Goal: Information Seeking & Learning: Learn about a topic

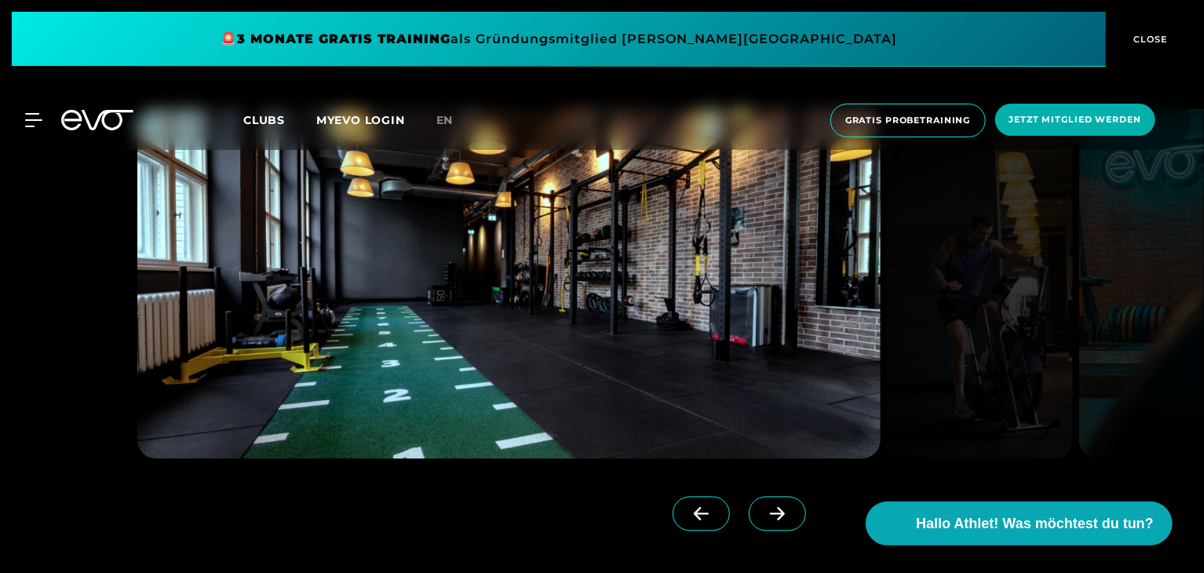
scroll to position [1412, 0]
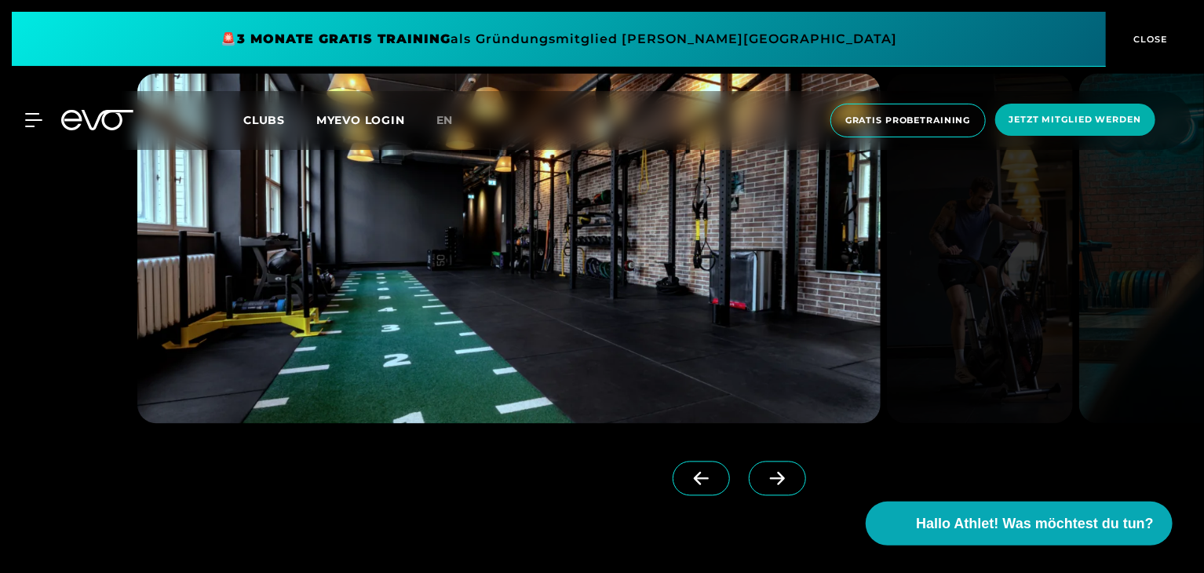
click at [763, 474] on icon at bounding box center [776, 479] width 27 height 14
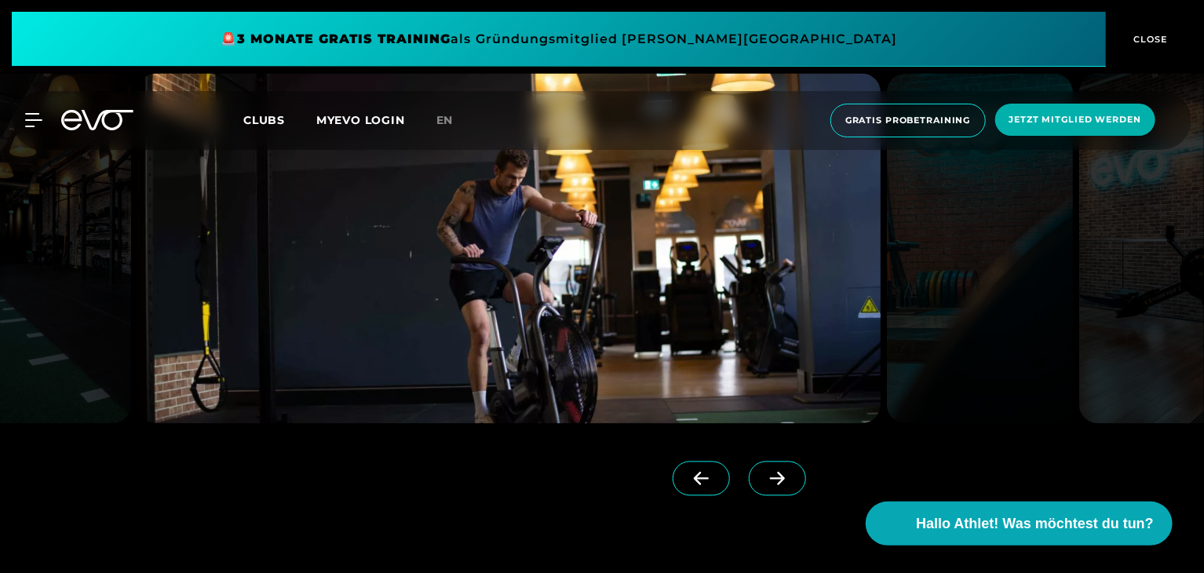
click at [763, 474] on icon at bounding box center [776, 479] width 27 height 14
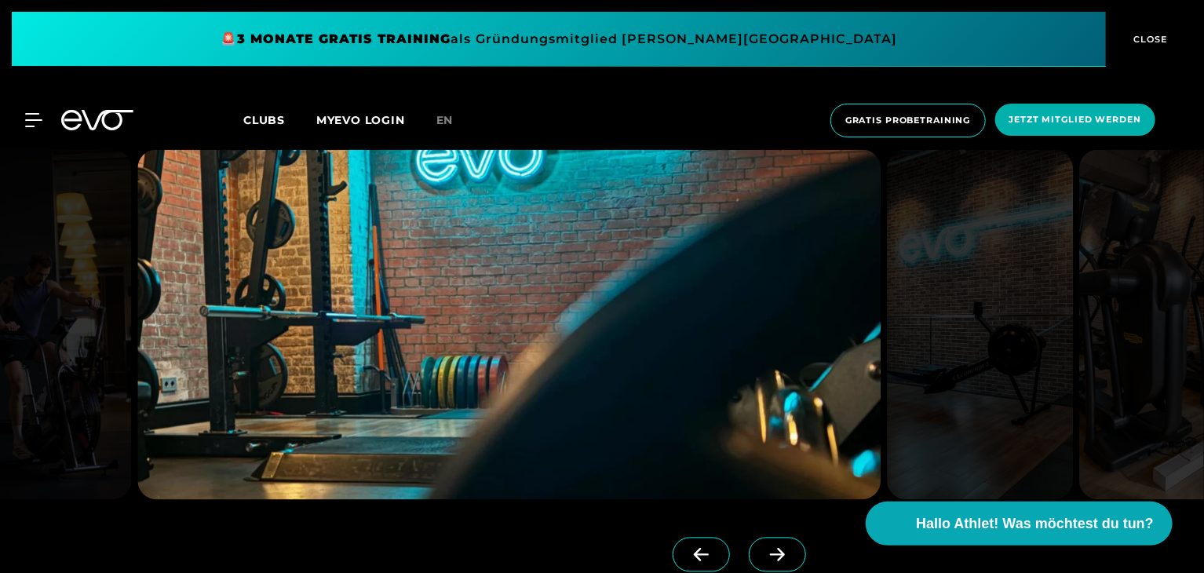
scroll to position [1334, 0]
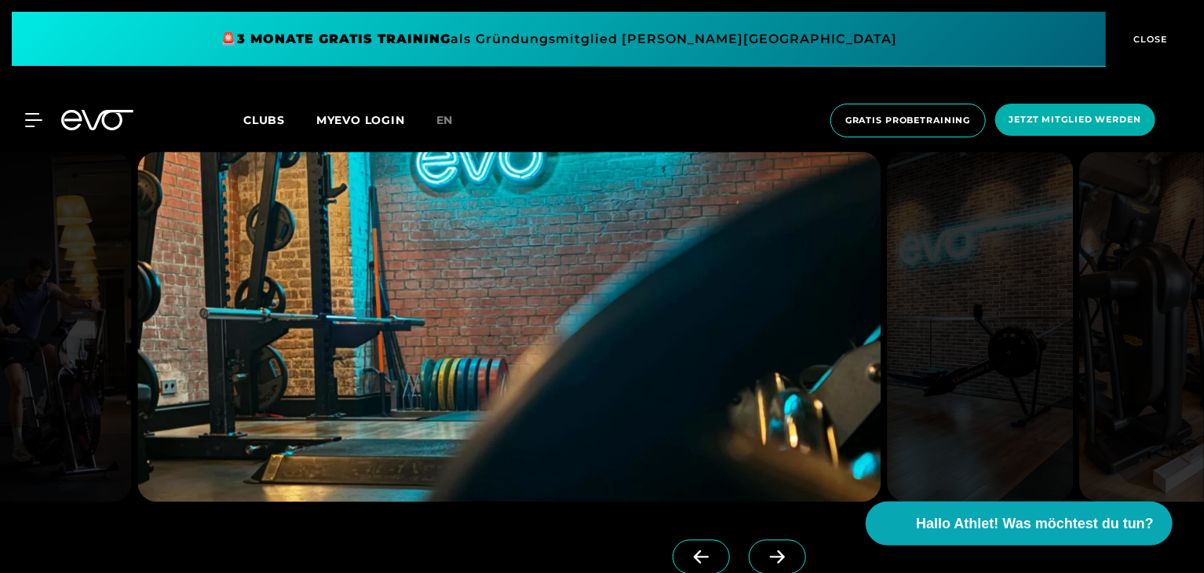
click at [754, 548] on span at bounding box center [776, 557] width 57 height 35
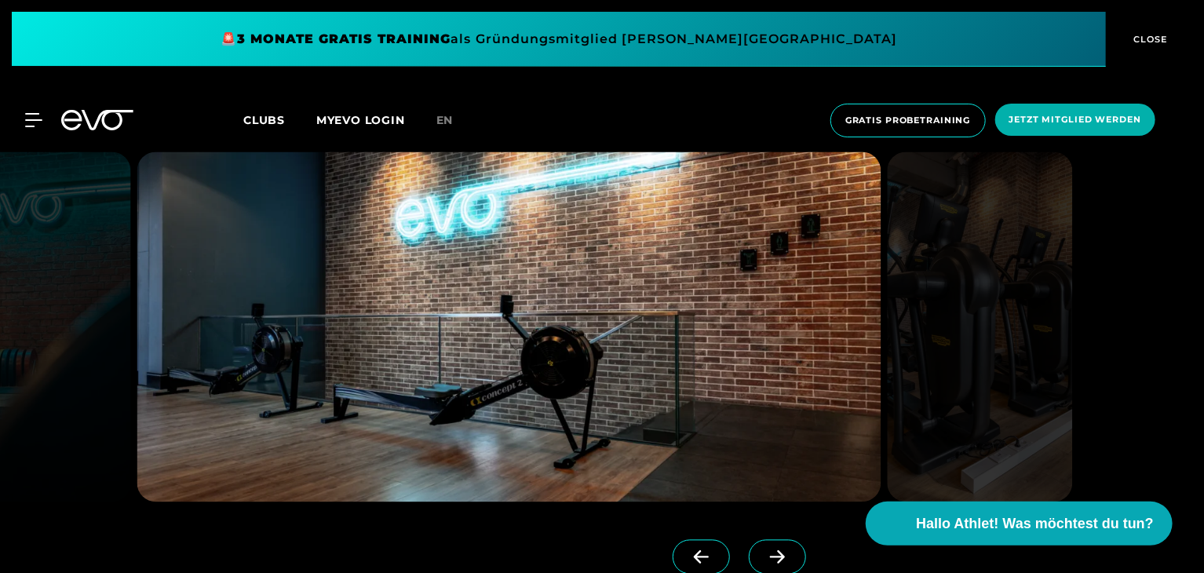
click at [754, 548] on span at bounding box center [776, 557] width 57 height 35
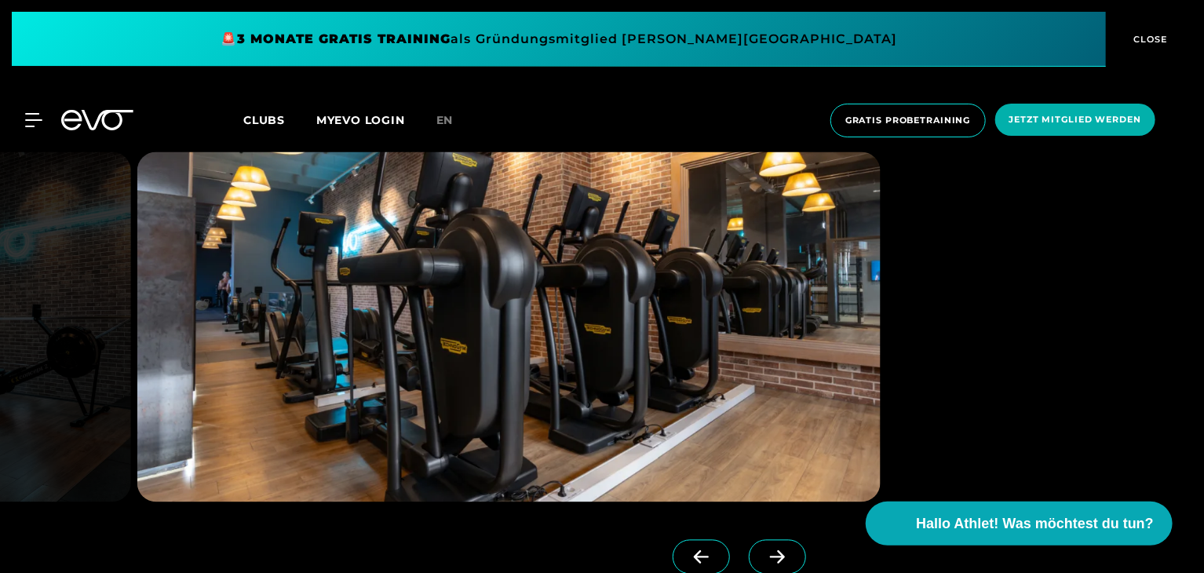
click at [754, 548] on span at bounding box center [776, 557] width 57 height 35
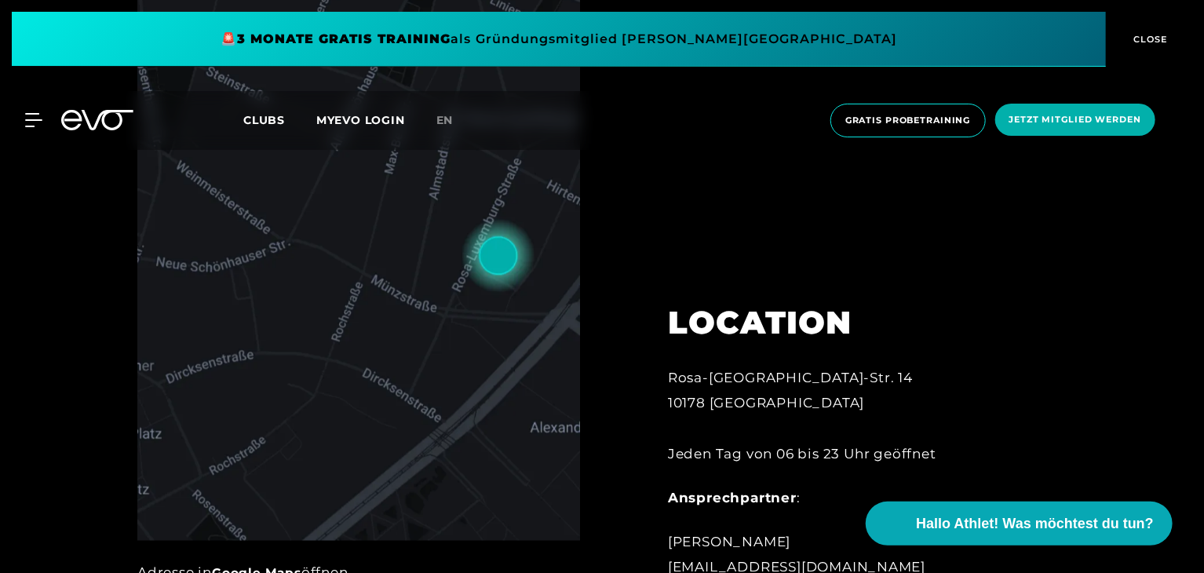
scroll to position [785, 0]
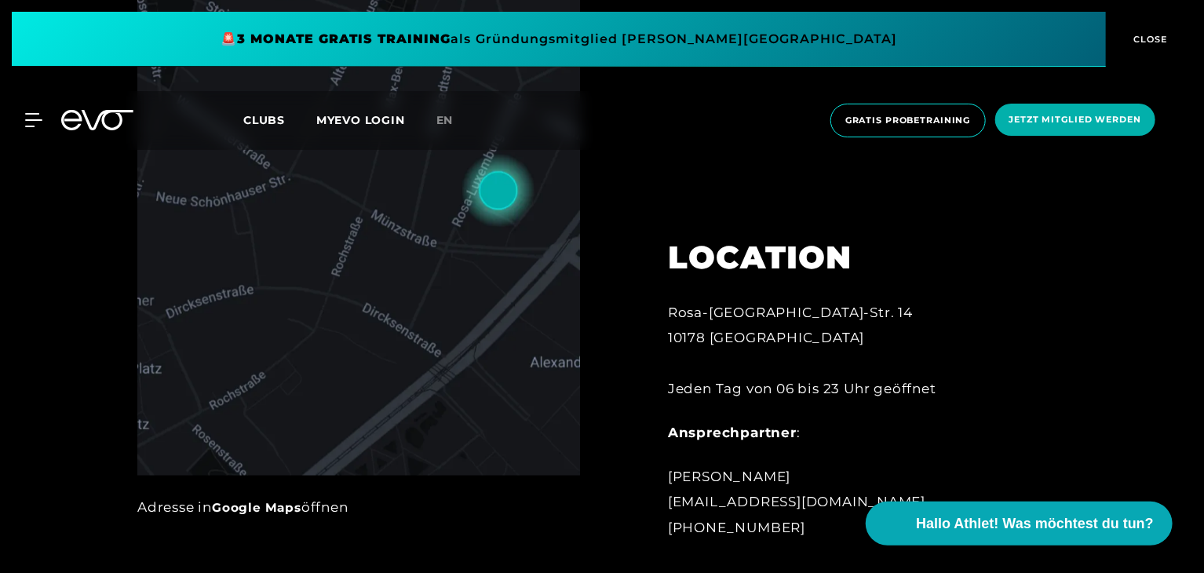
click at [268, 114] on span "Clubs" at bounding box center [264, 120] width 42 height 14
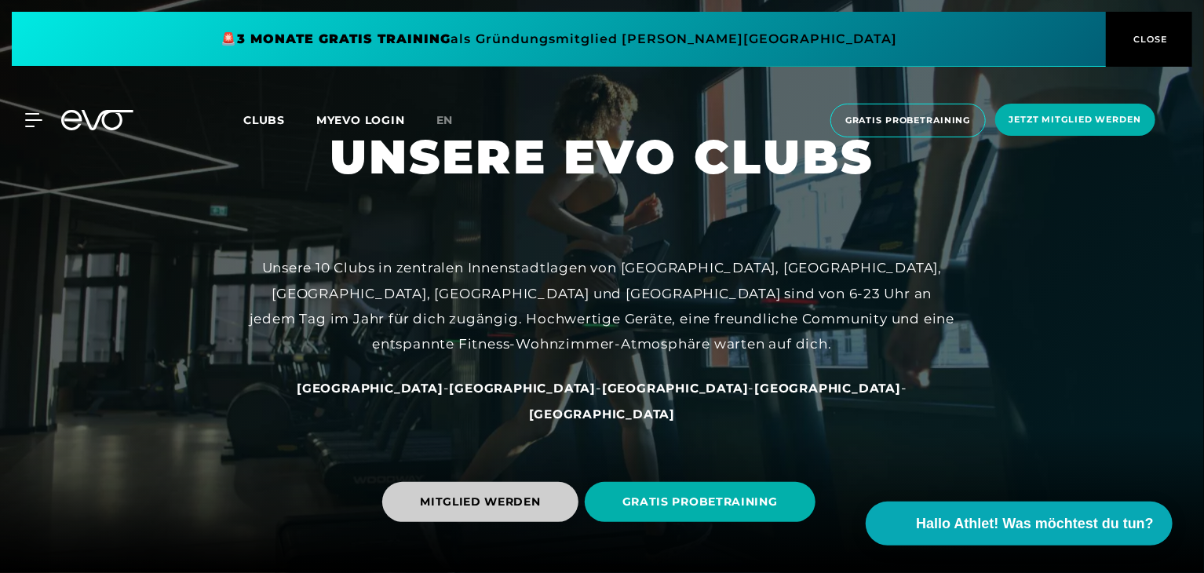
click at [517, 511] on span "MITGLIED WERDEN" at bounding box center [480, 502] width 196 height 40
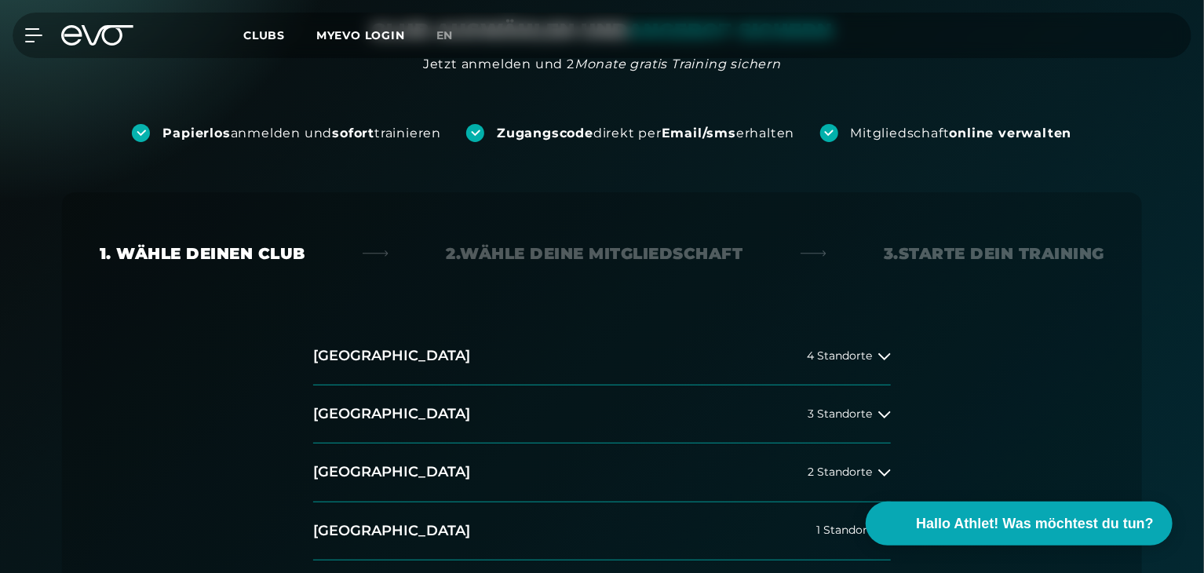
scroll to position [157, 0]
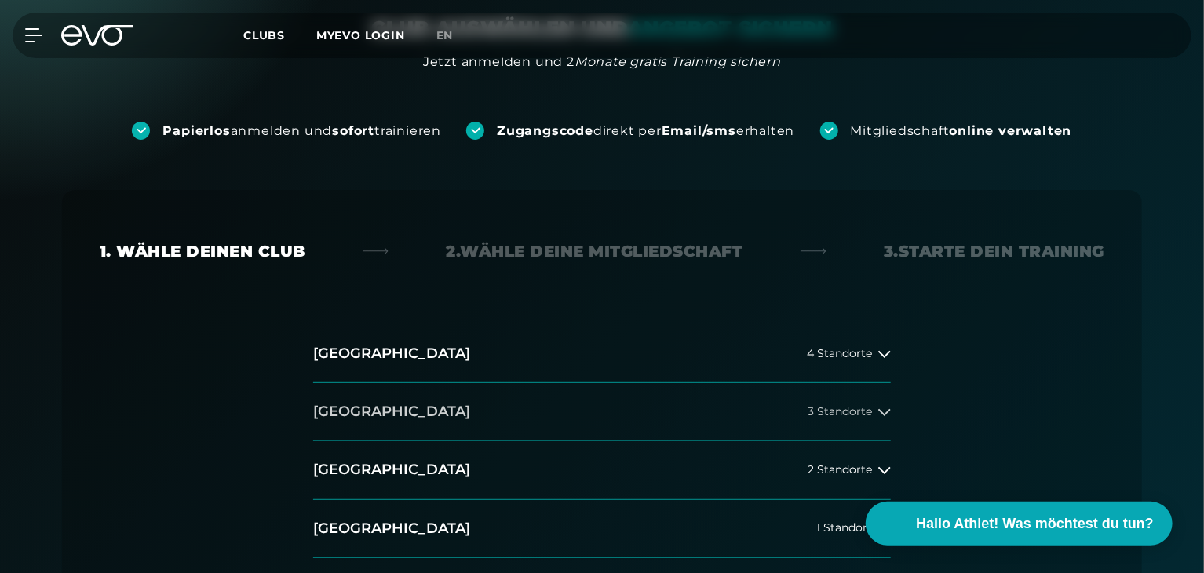
click at [361, 409] on button "[GEOGRAPHIC_DATA] 3 Standorte" at bounding box center [601, 412] width 577 height 58
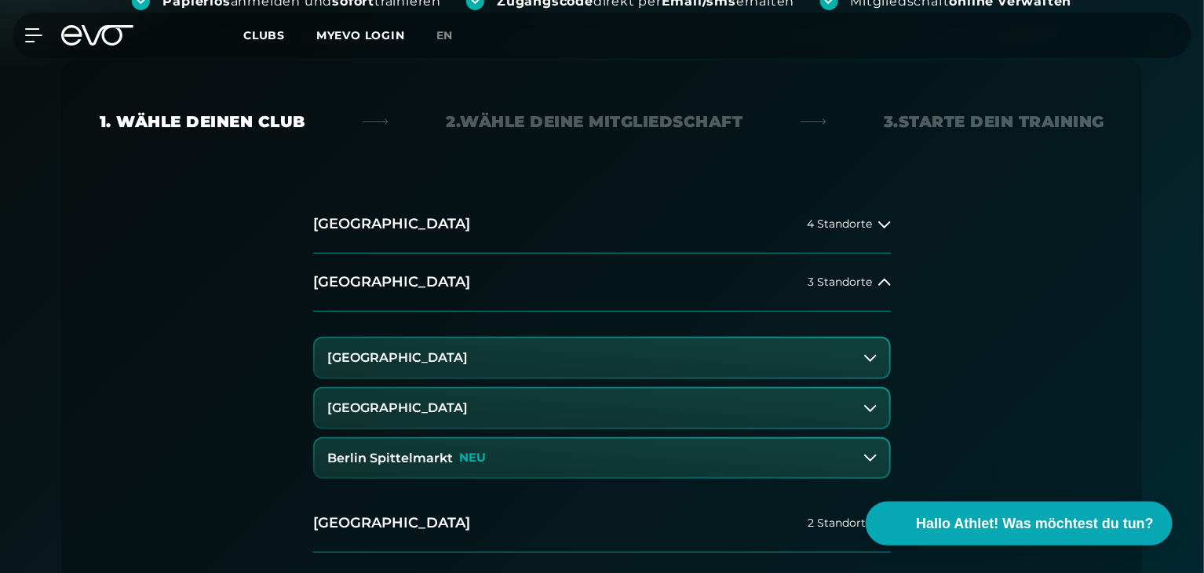
scroll to position [314, 0]
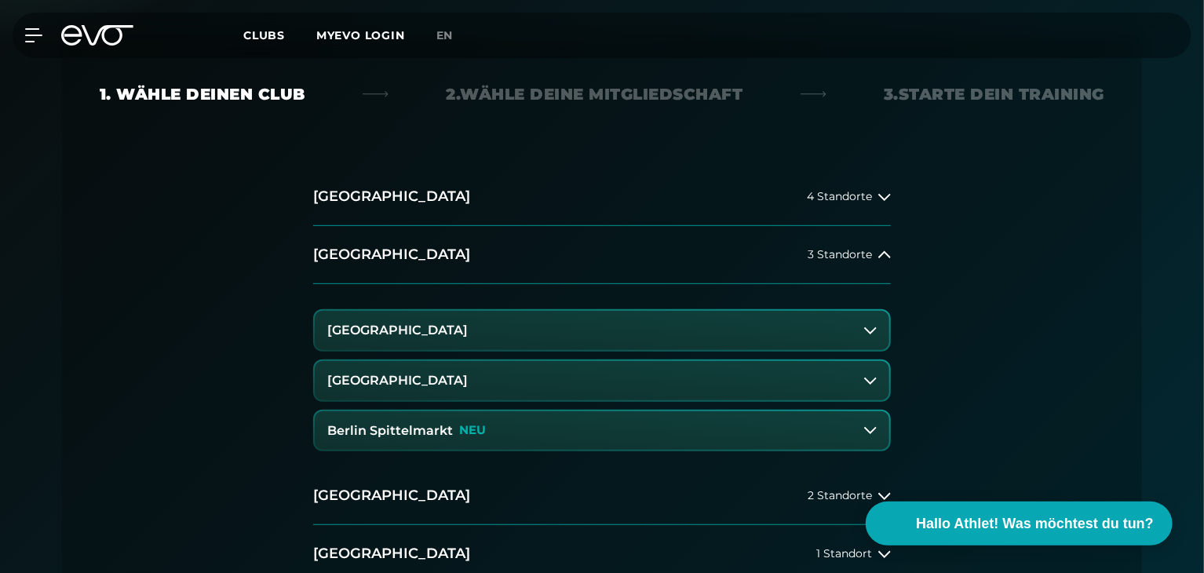
click at [464, 327] on h3 "[GEOGRAPHIC_DATA]" at bounding box center [397, 330] width 140 height 14
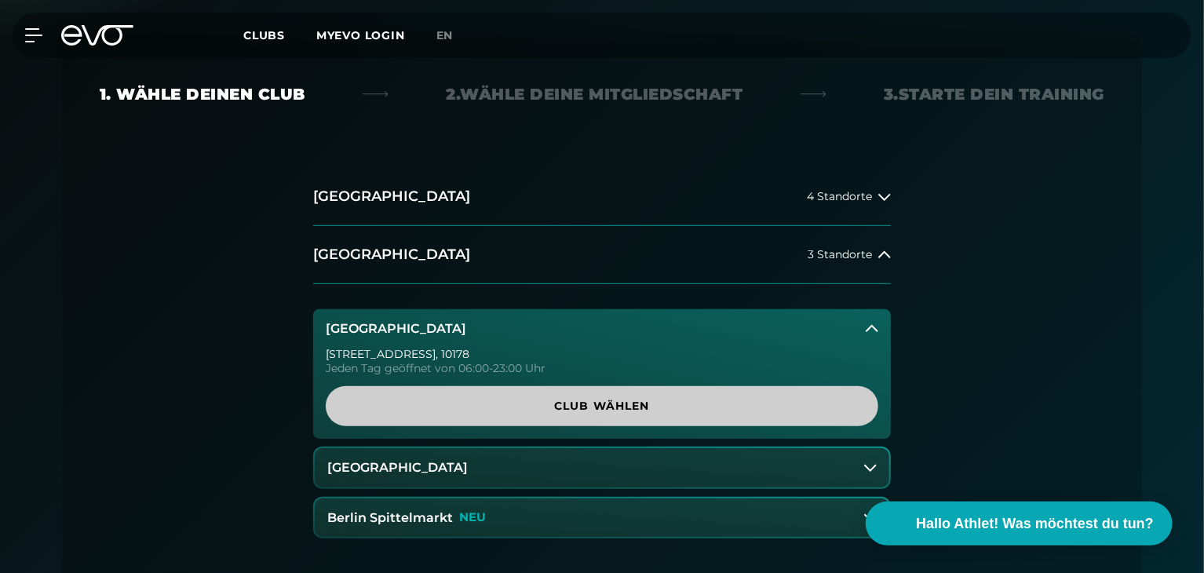
click at [534, 404] on span "Club wählen" at bounding box center [601, 406] width 477 height 16
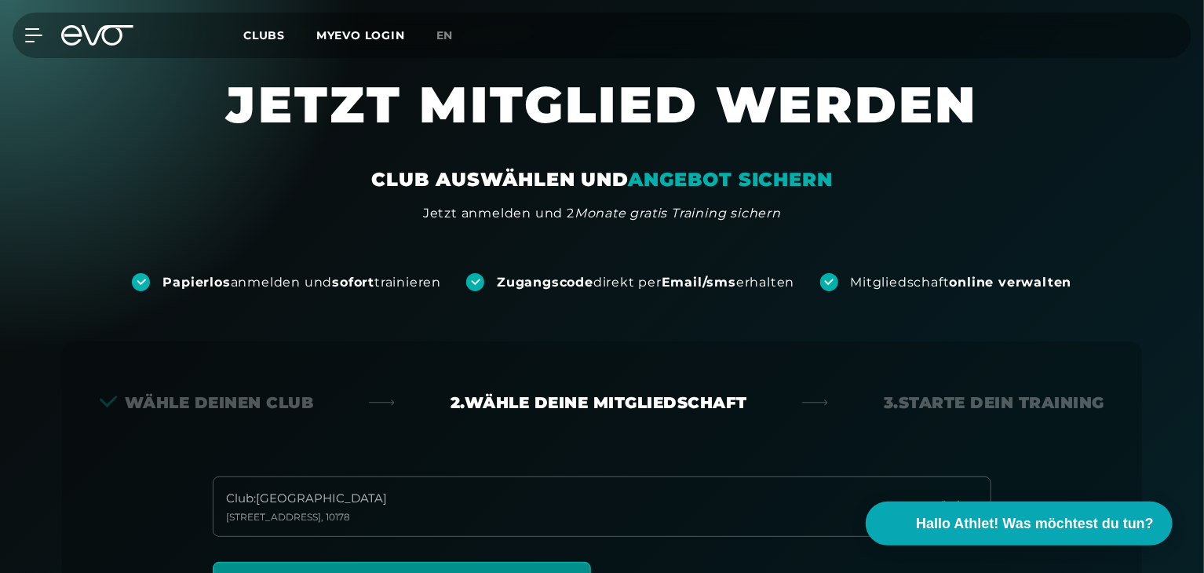
scroll to position [0, 0]
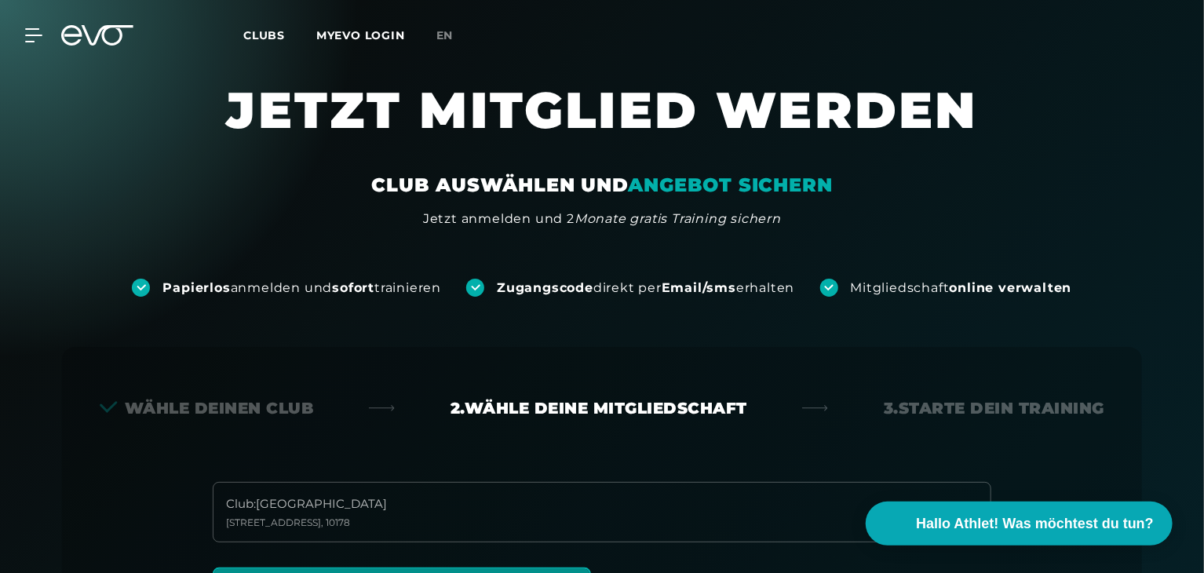
click at [268, 34] on span "Clubs" at bounding box center [264, 35] width 42 height 14
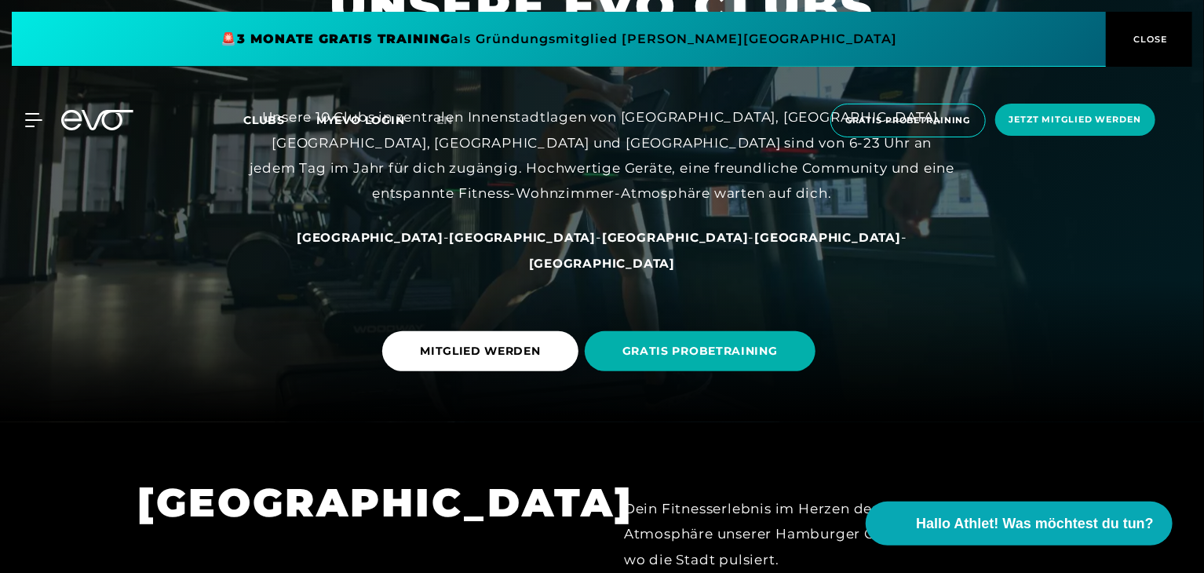
scroll to position [157, 0]
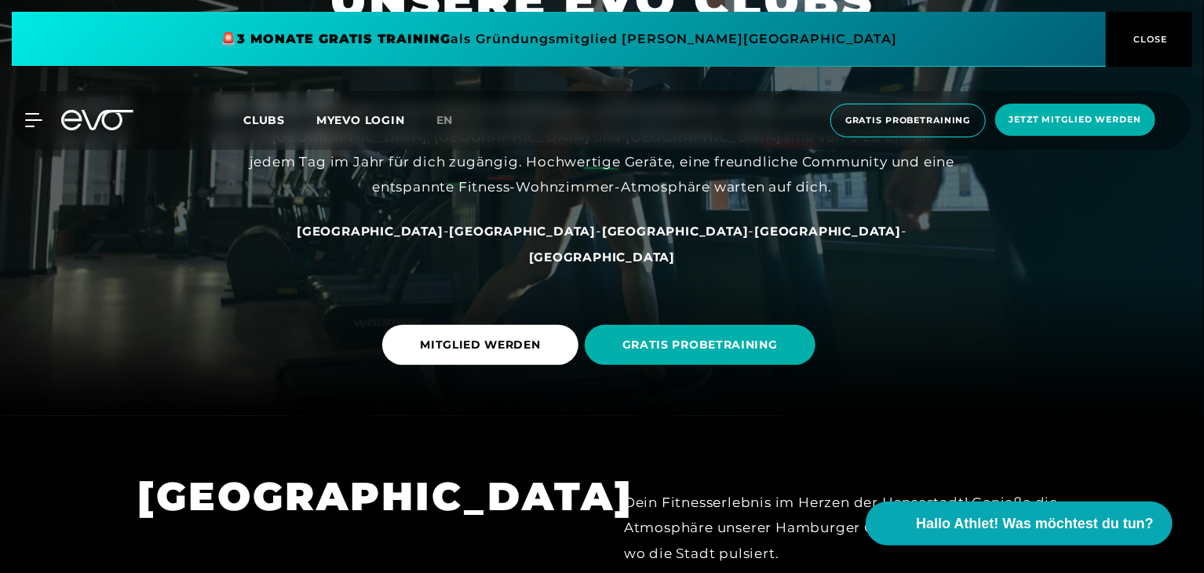
click at [511, 239] on span "[GEOGRAPHIC_DATA]" at bounding box center [523, 231] width 147 height 15
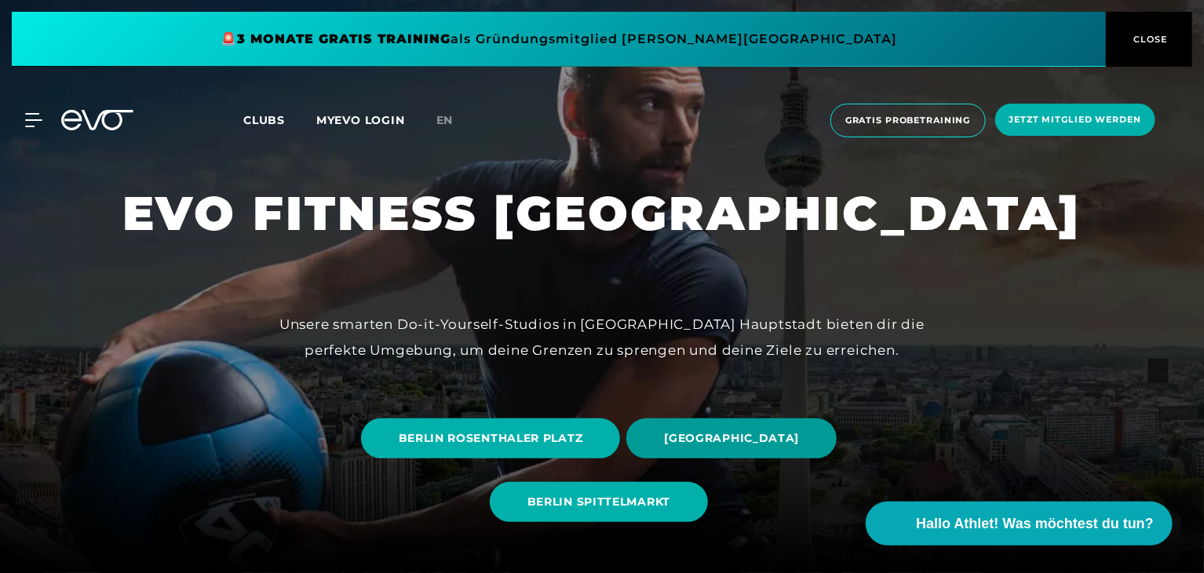
click at [712, 440] on span "[GEOGRAPHIC_DATA]" at bounding box center [731, 438] width 135 height 16
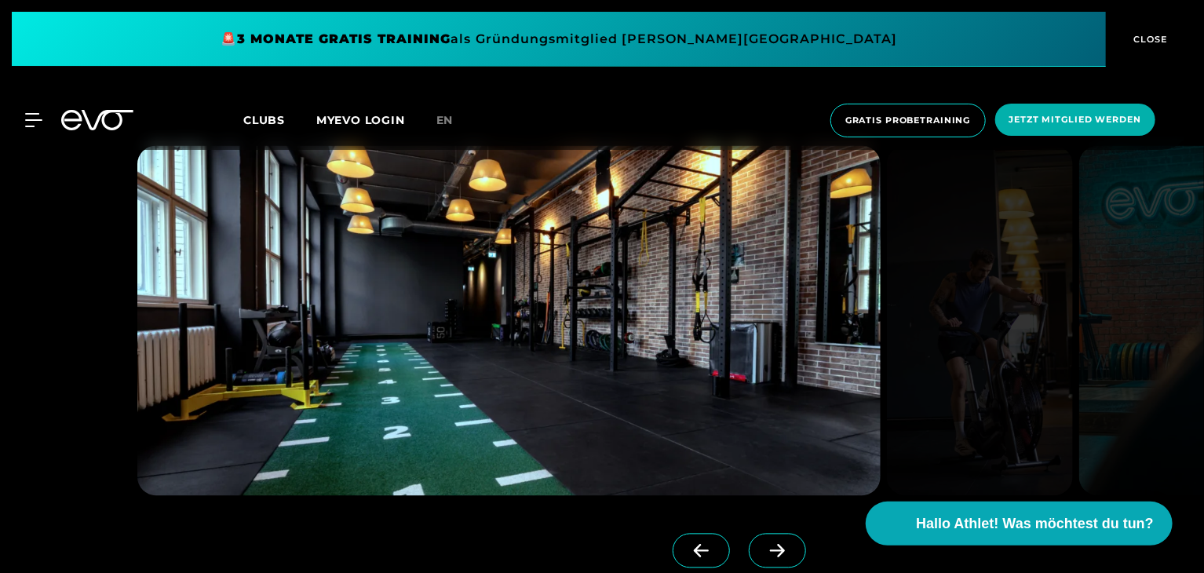
scroll to position [1334, 0]
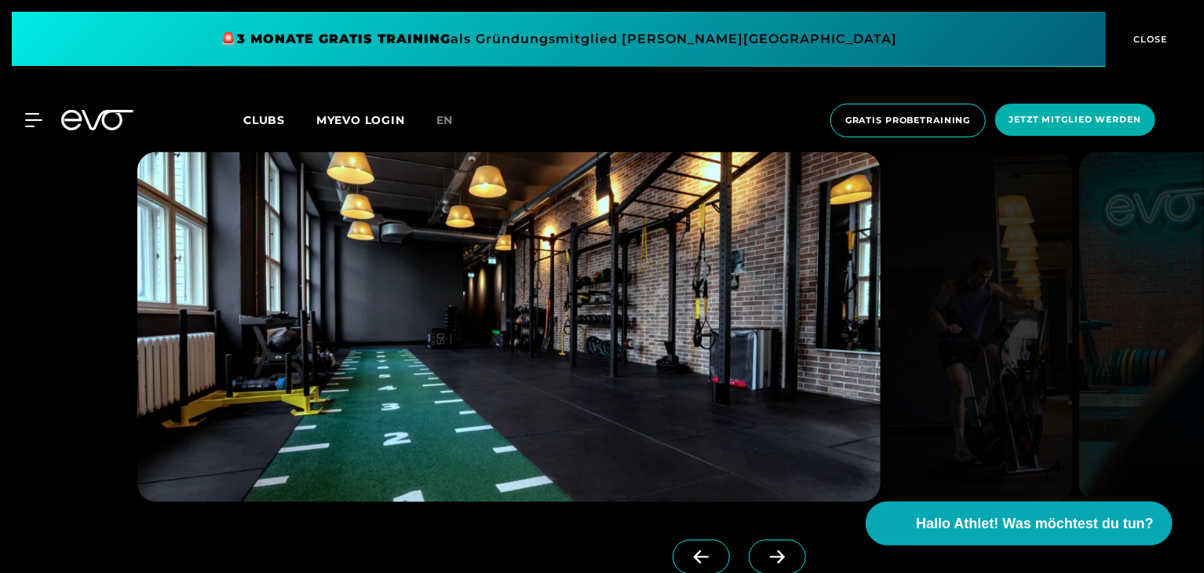
click at [763, 554] on icon at bounding box center [776, 557] width 27 height 14
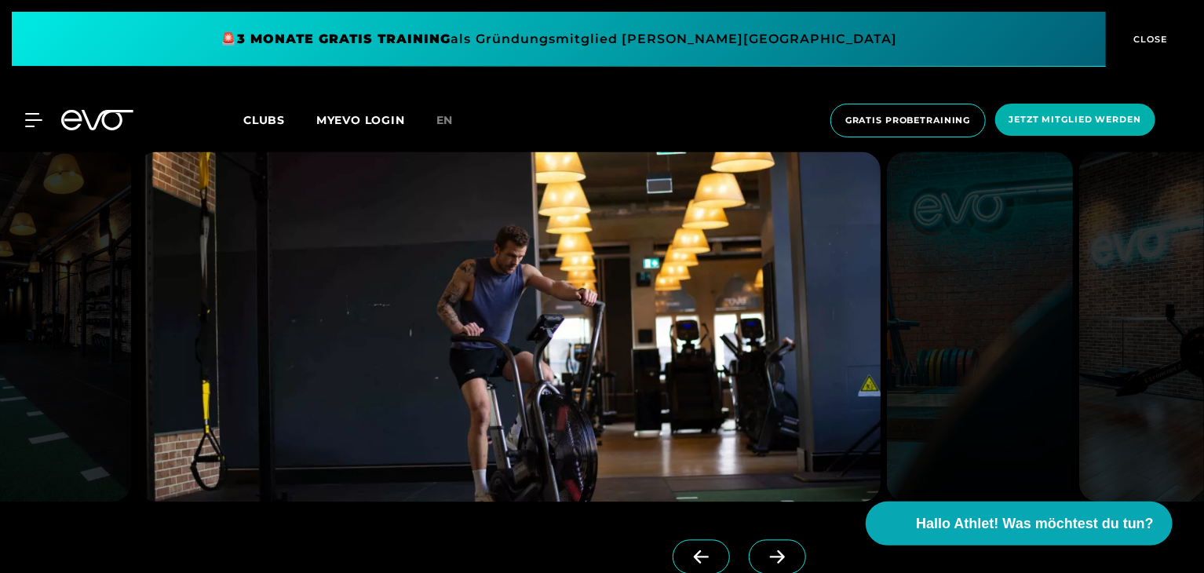
click at [763, 554] on icon at bounding box center [776, 557] width 27 height 14
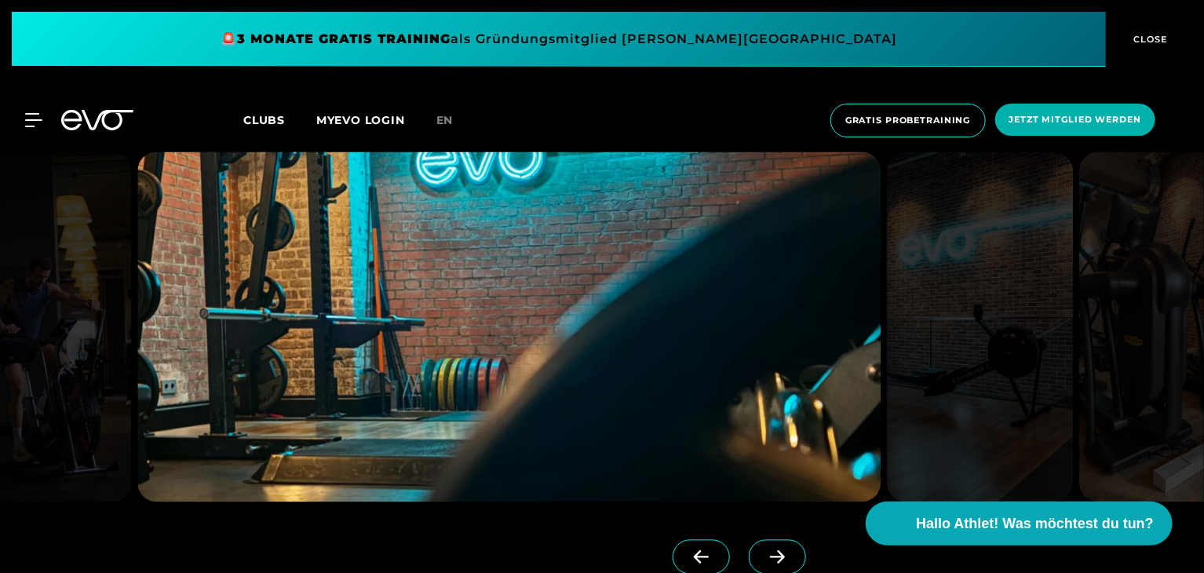
click at [763, 554] on icon at bounding box center [776, 557] width 27 height 14
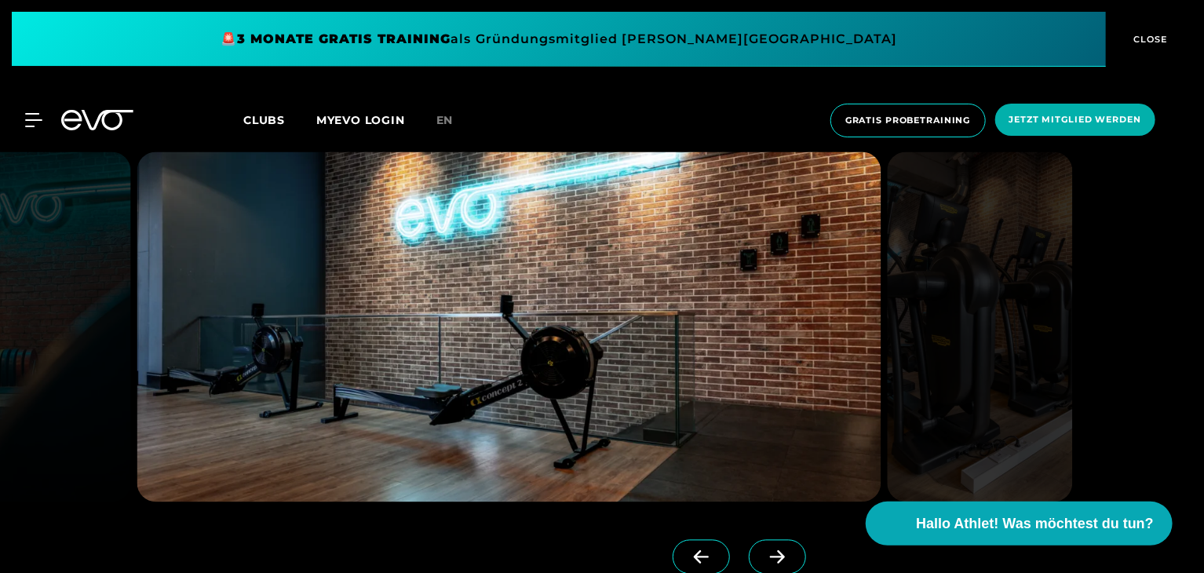
click at [763, 554] on icon at bounding box center [776, 557] width 27 height 14
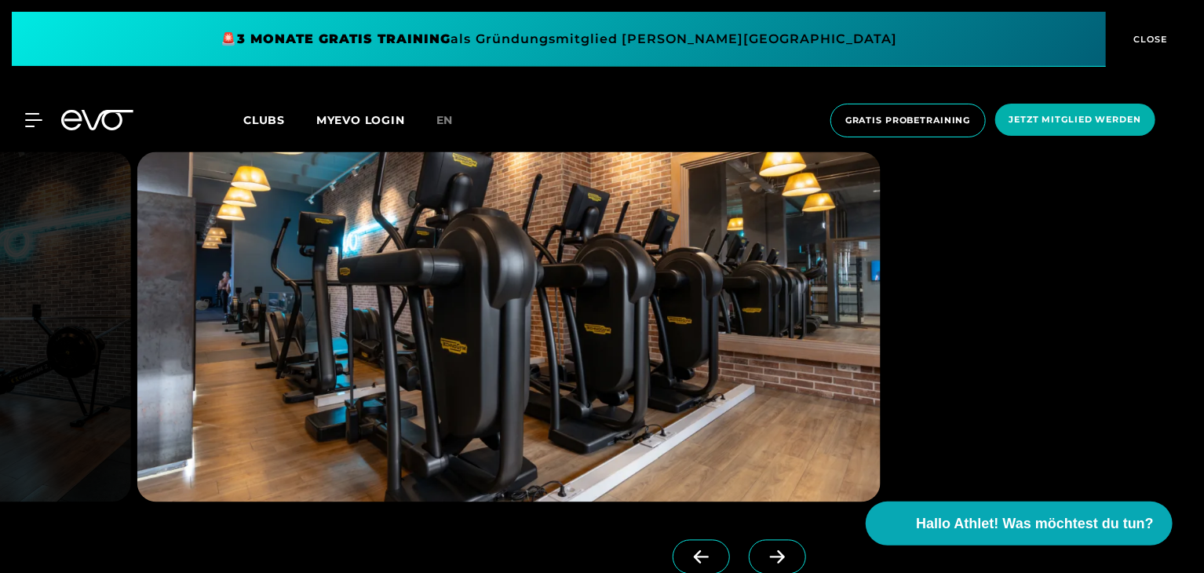
click at [763, 554] on icon at bounding box center [776, 557] width 27 height 14
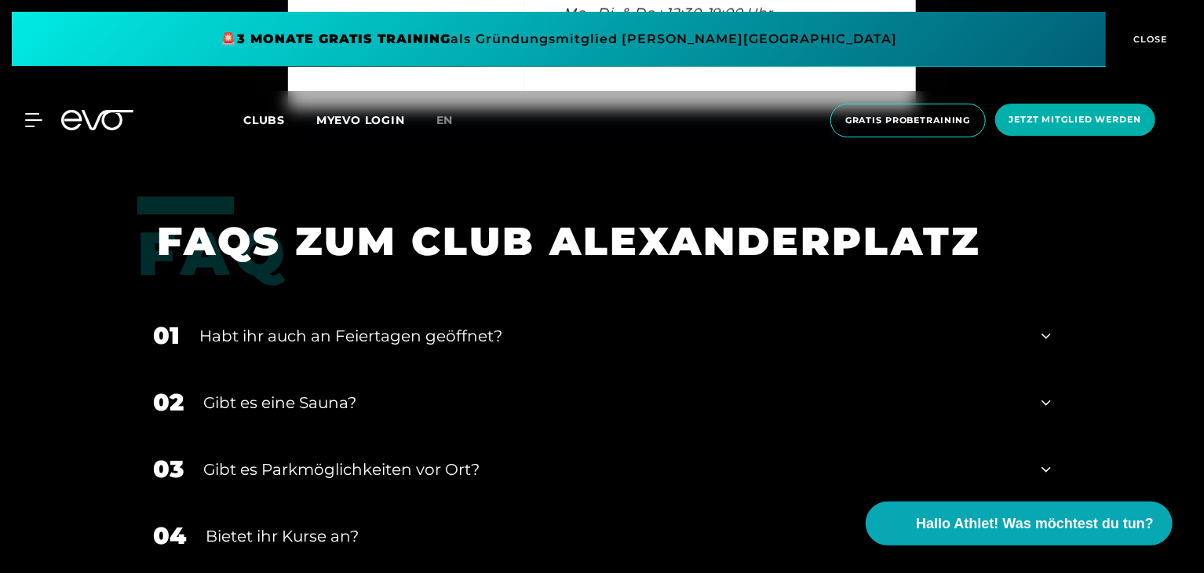
scroll to position [5203, 0]
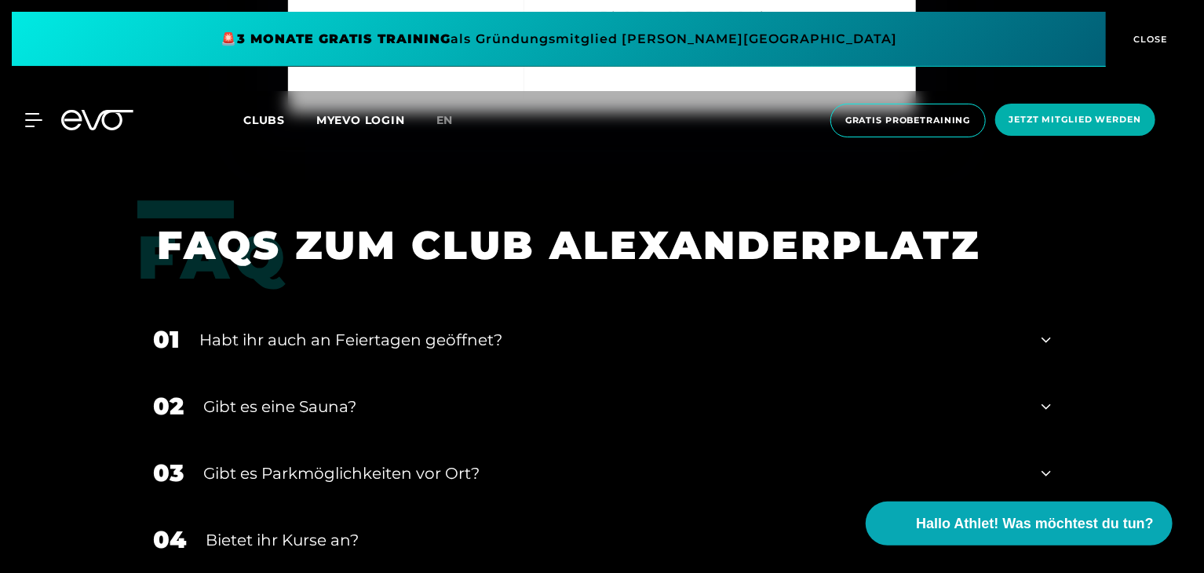
click at [366, 395] on div "Gibt es eine Sauna?" at bounding box center [612, 407] width 818 height 24
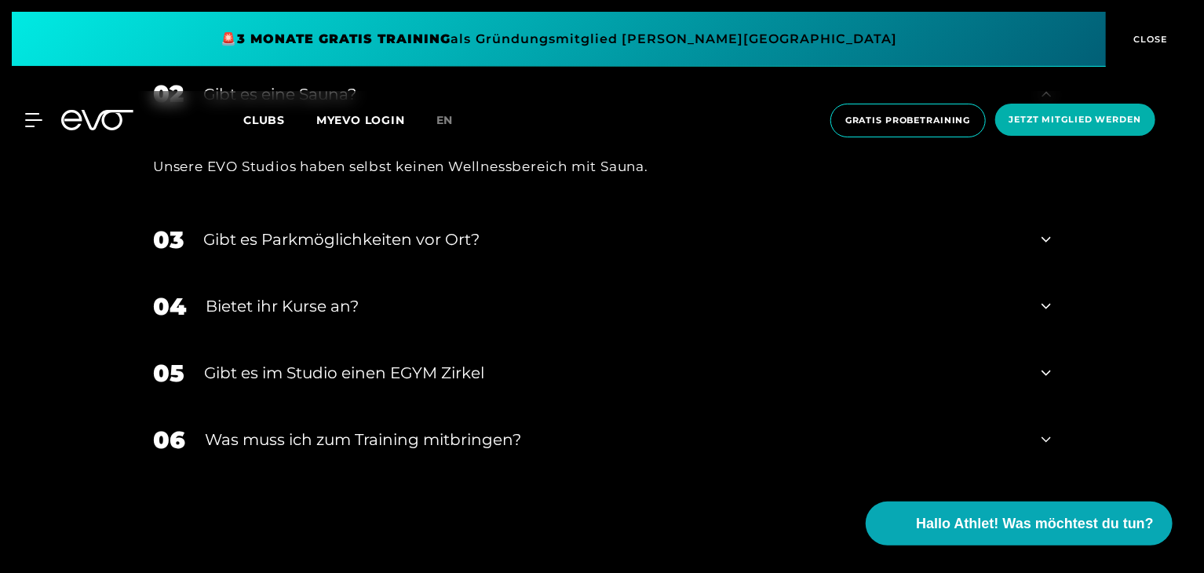
scroll to position [5517, 0]
click at [414, 322] on div "04 Bietet ihr [DEMOGRAPHIC_DATA]?" at bounding box center [601, 304] width 929 height 67
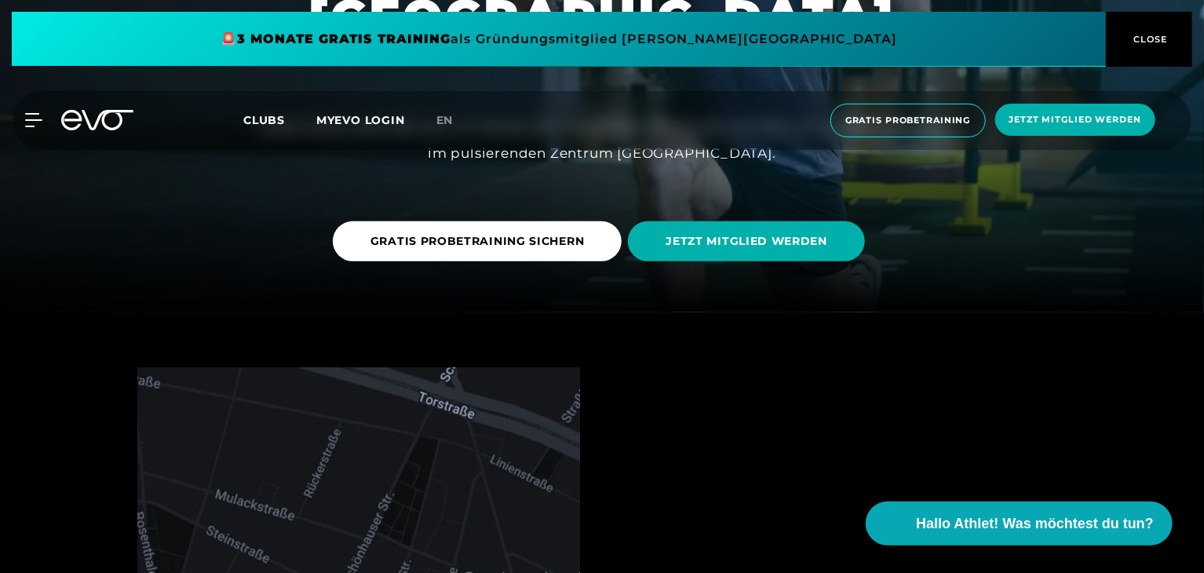
scroll to position [0, 0]
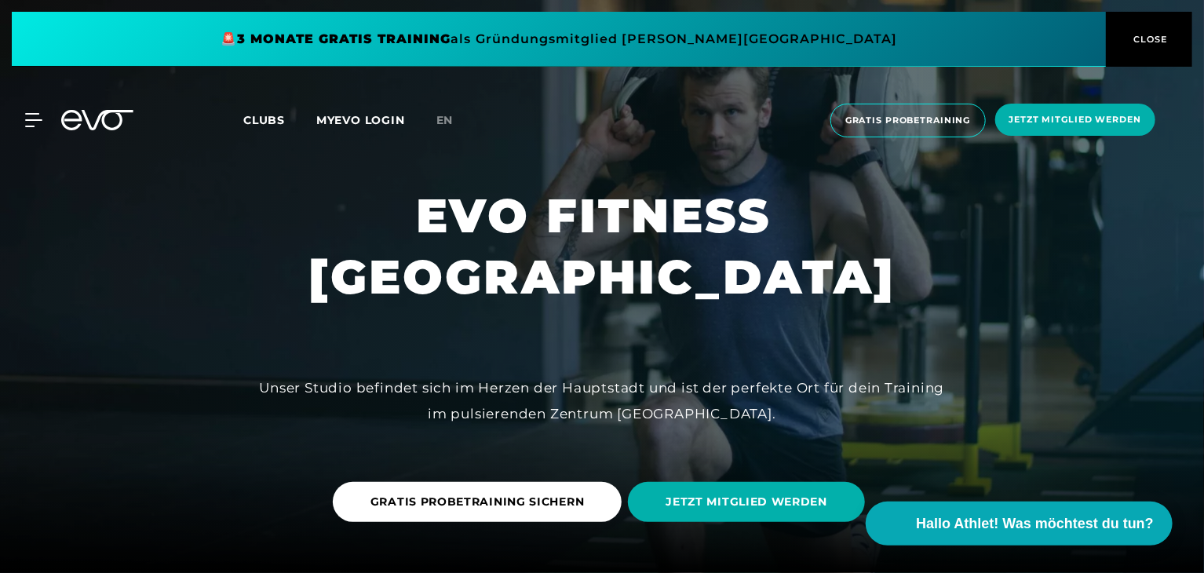
click at [259, 114] on span "Clubs" at bounding box center [264, 120] width 42 height 14
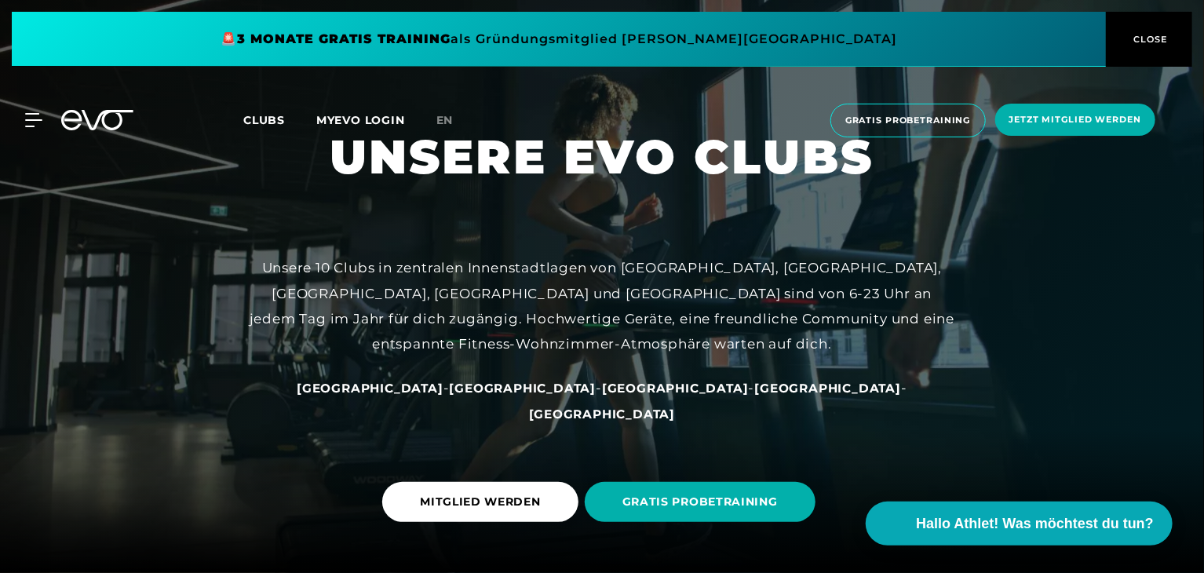
click at [494, 395] on span "[GEOGRAPHIC_DATA]" at bounding box center [523, 388] width 147 height 15
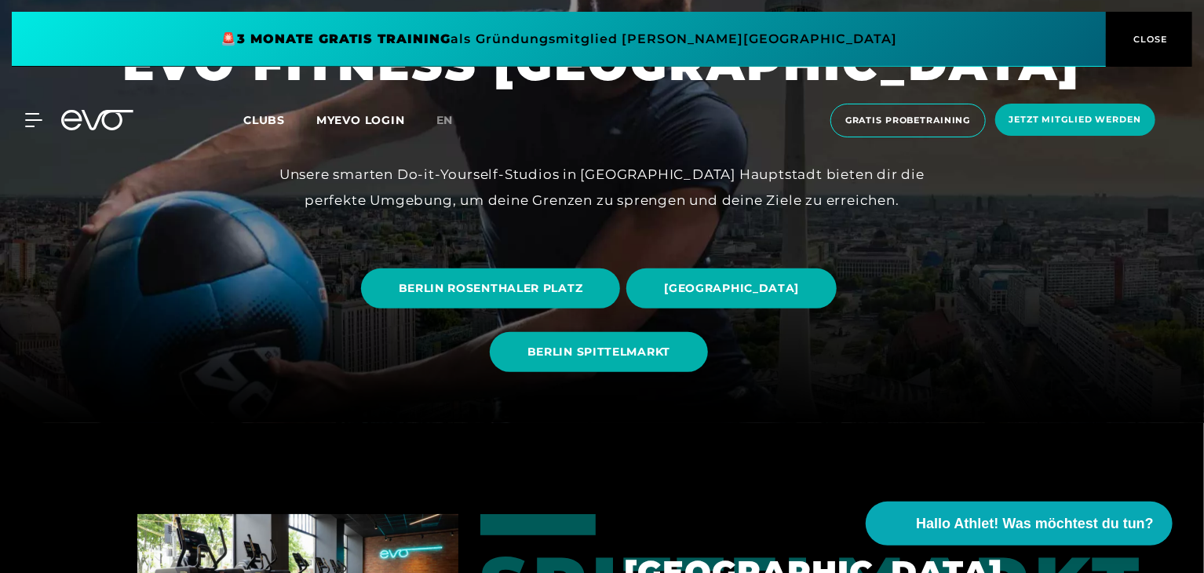
scroll to position [157, 0]
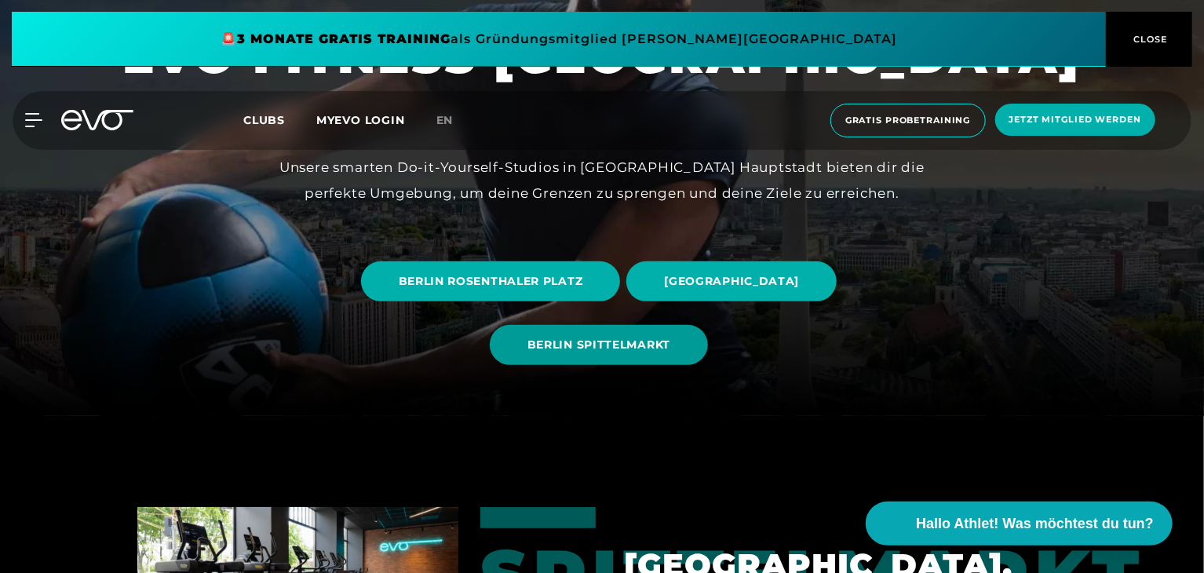
click at [605, 353] on span "BERLIN SPITTELMARKT" at bounding box center [599, 345] width 218 height 40
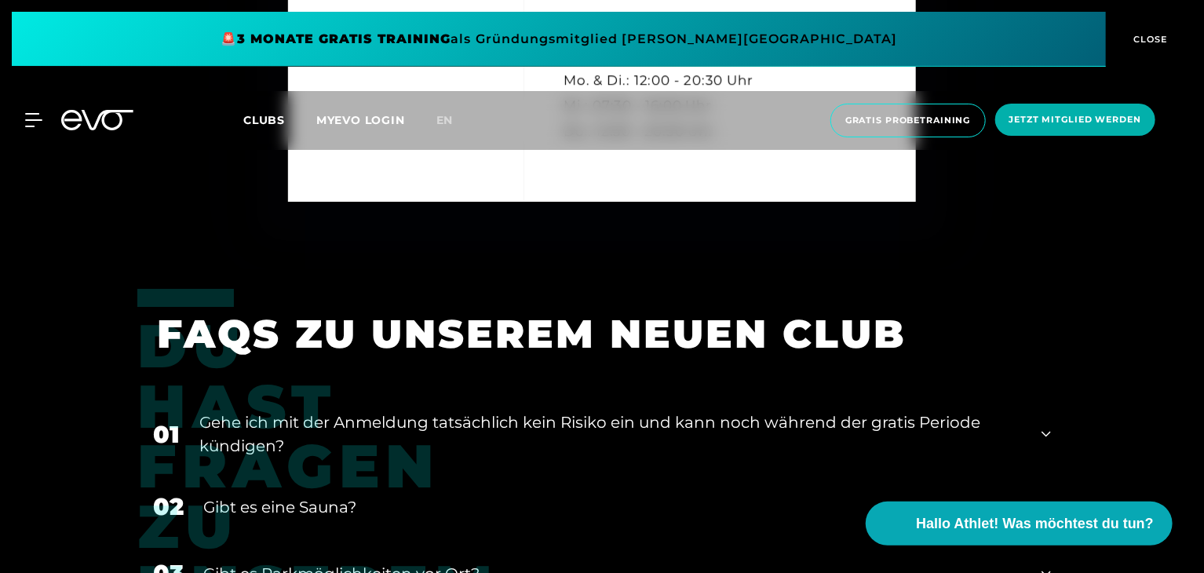
scroll to position [5727, 0]
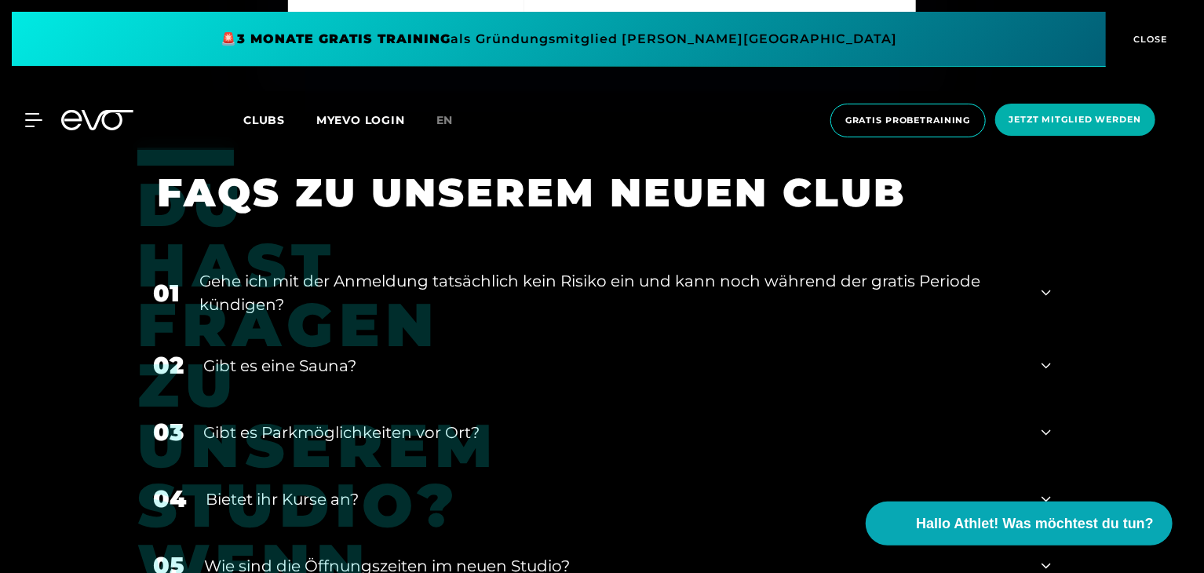
click at [319, 362] on div "Gibt es eine Sauna?" at bounding box center [612, 366] width 818 height 24
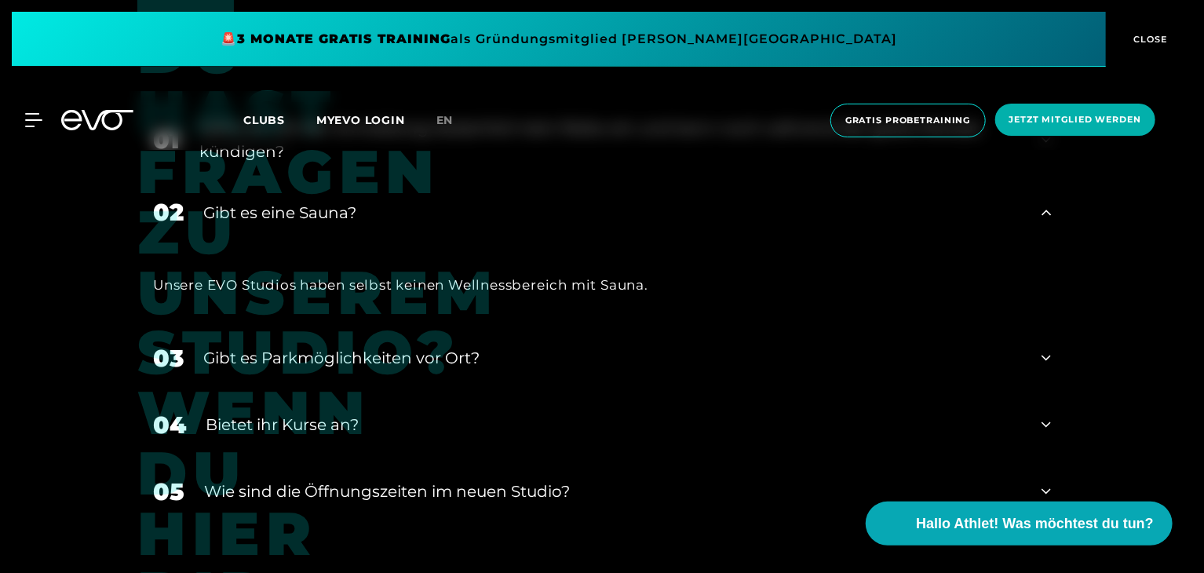
scroll to position [5963, 0]
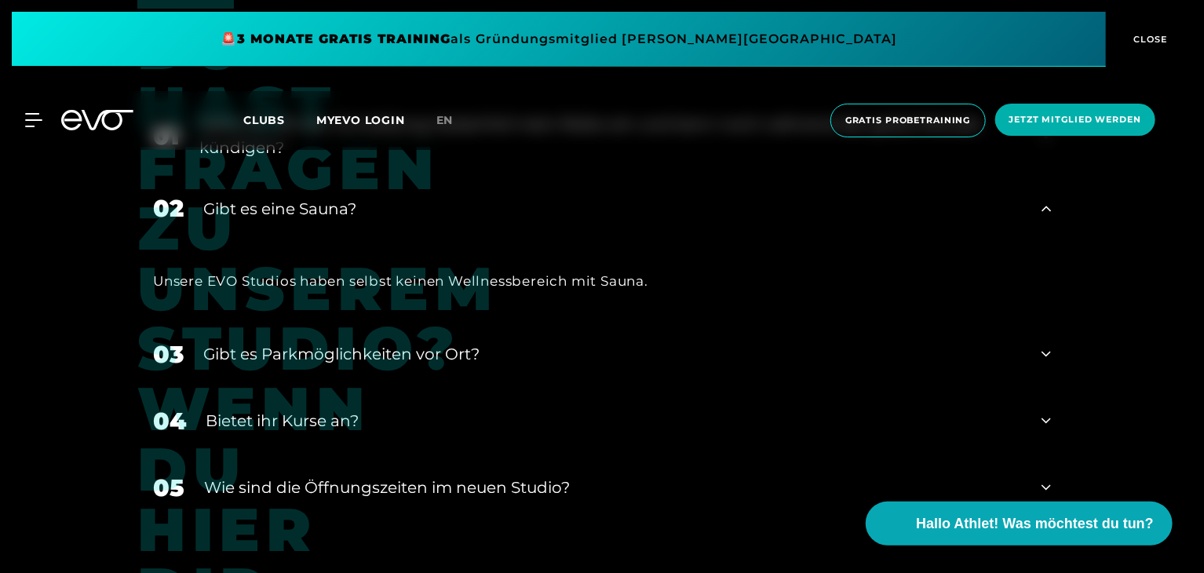
click at [308, 409] on div "Bietet ihr Kurse an?" at bounding box center [614, 421] width 816 height 24
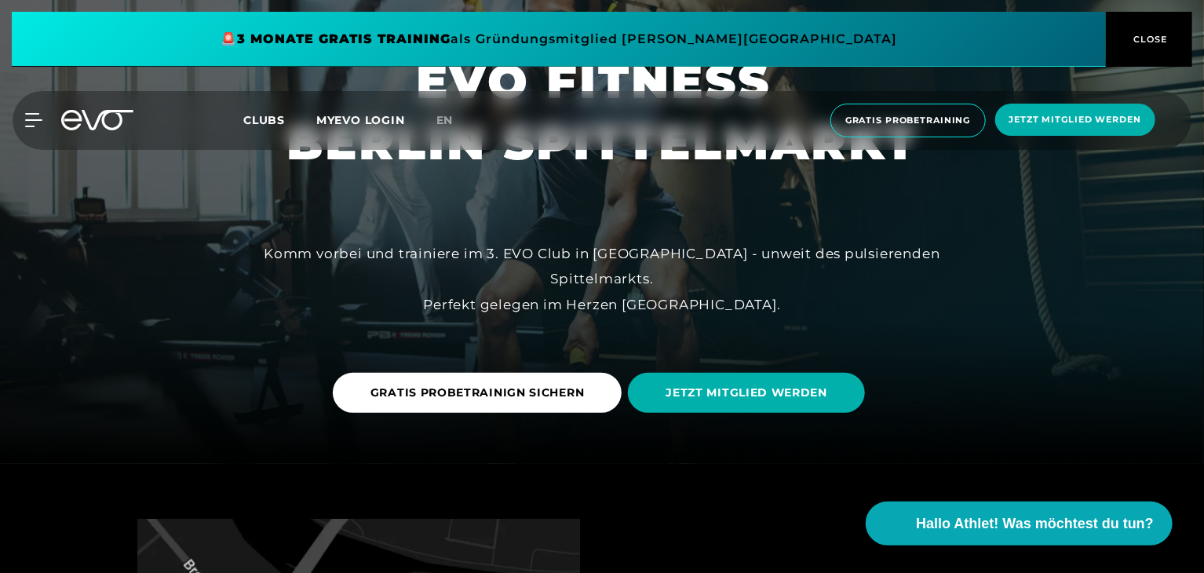
scroll to position [0, 0]
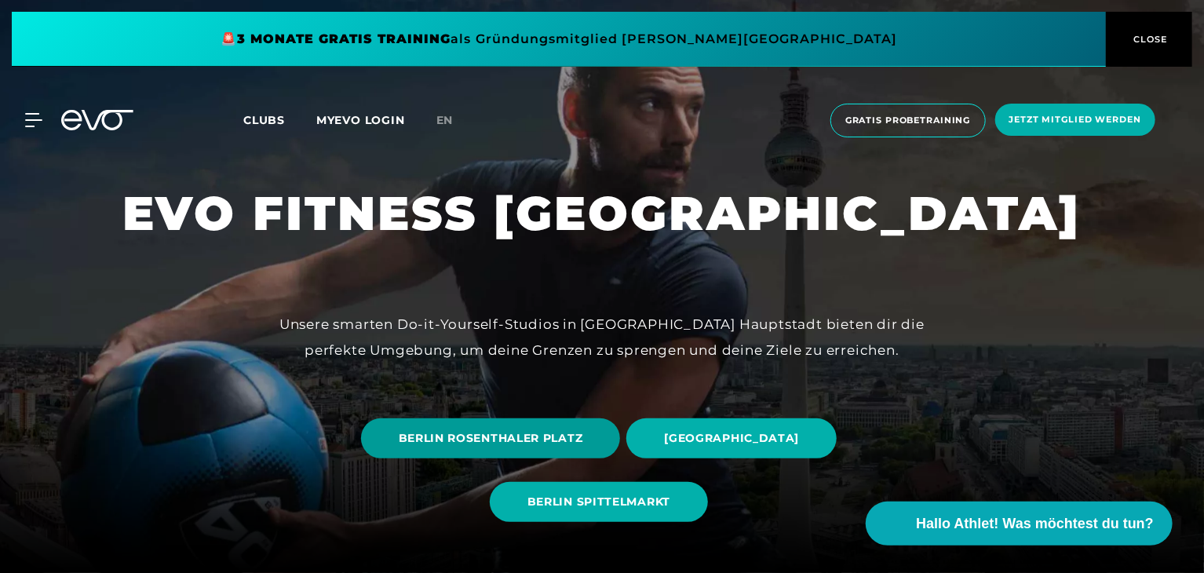
click at [550, 434] on span "BERLIN ROSENTHALER PLATZ" at bounding box center [491, 438] width 184 height 16
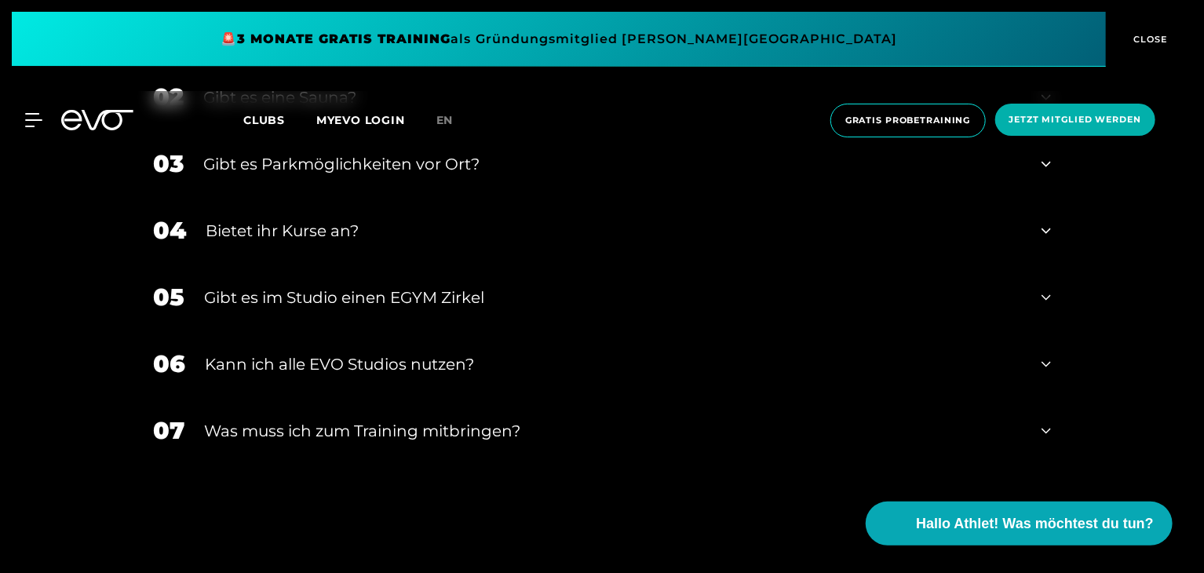
scroll to position [5542, 0]
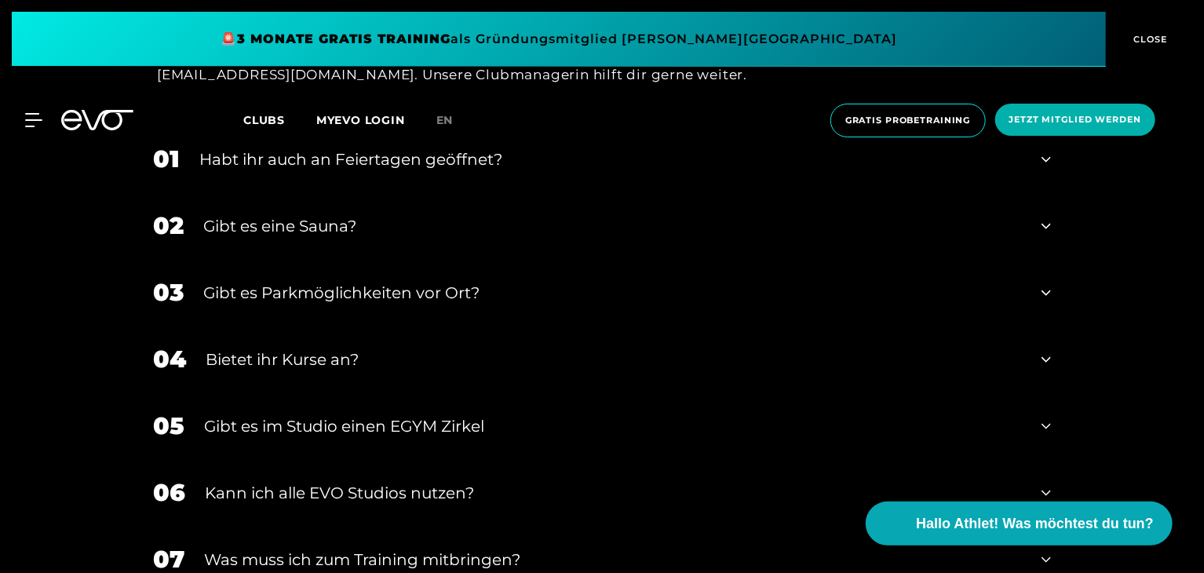
click at [270, 348] on div "Bietet ihr Kurse an?" at bounding box center [614, 360] width 816 height 24
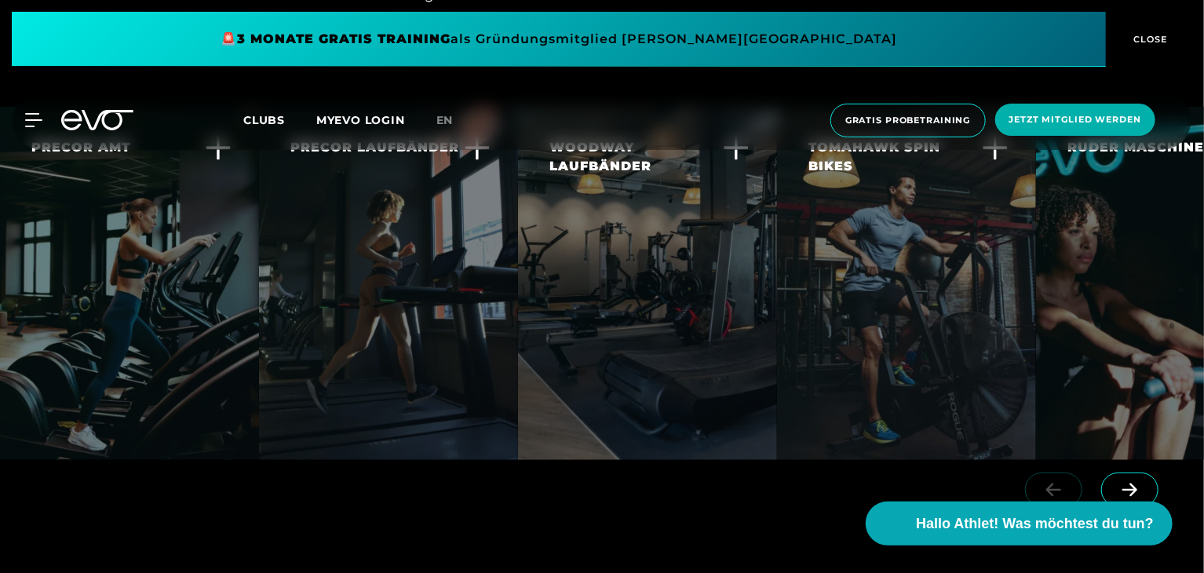
scroll to position [2981, 0]
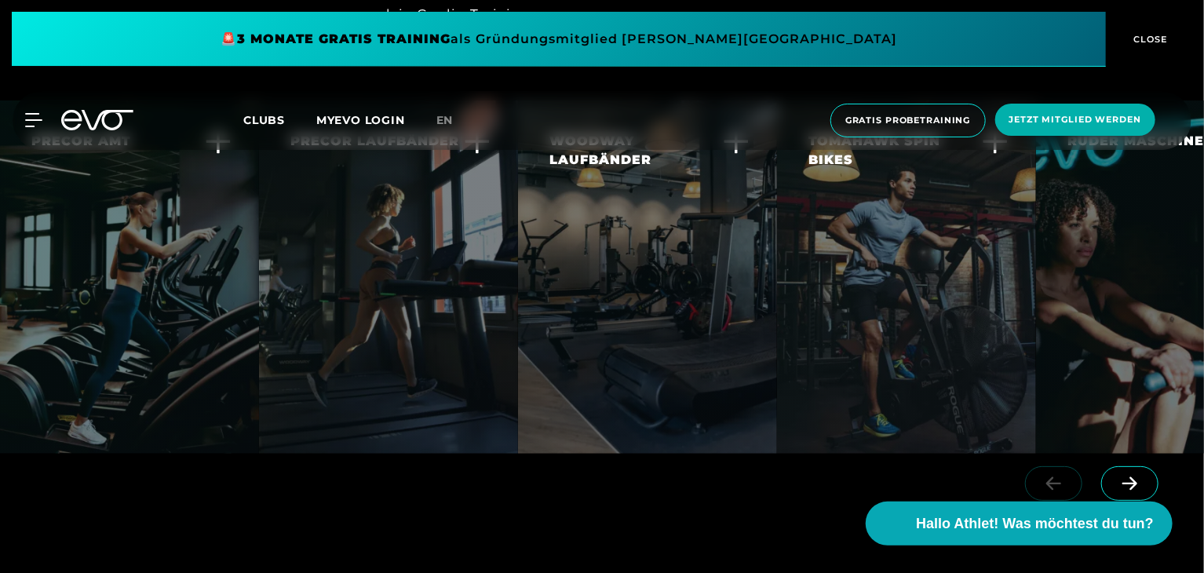
click at [1139, 476] on icon at bounding box center [1129, 483] width 27 height 14
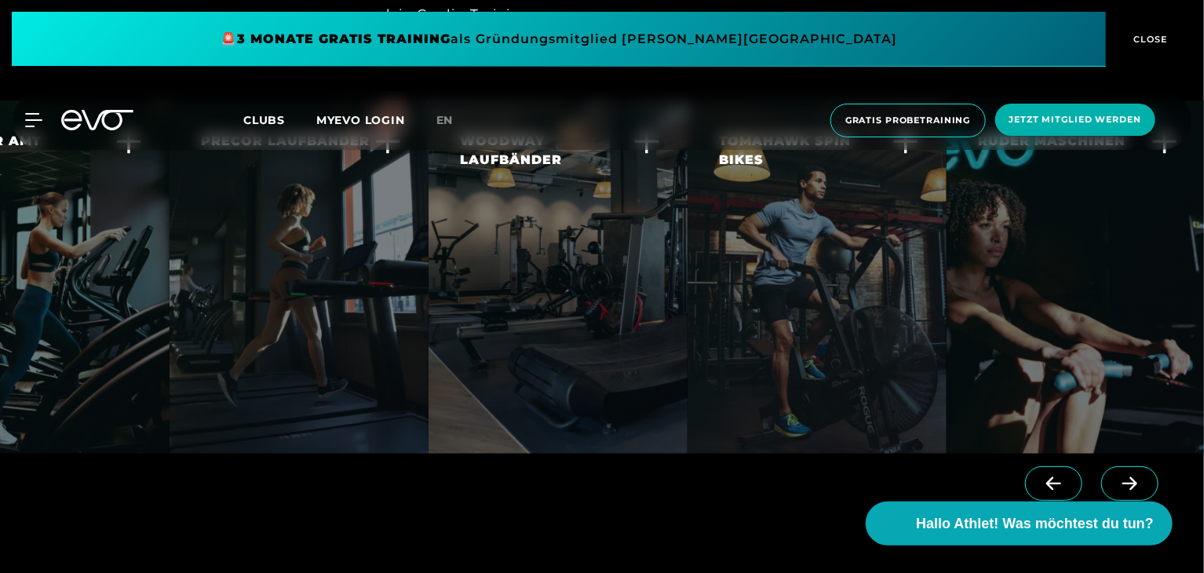
scroll to position [0, 91]
click at [1139, 453] on div at bounding box center [1094, 497] width 218 height 88
